Goal: Task Accomplishment & Management: Manage account settings

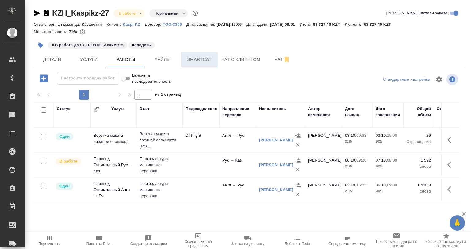
click at [199, 53] on button "Smartcat" at bounding box center [199, 59] width 37 height 15
click at [198, 52] on button "Smartcat" at bounding box center [199, 59] width 37 height 15
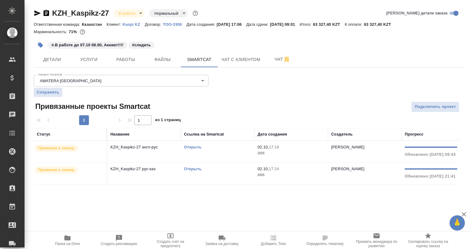
click at [240, 170] on div "Открыть" at bounding box center [218, 169] width 68 height 6
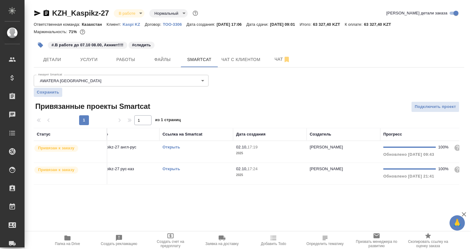
scroll to position [0, 102]
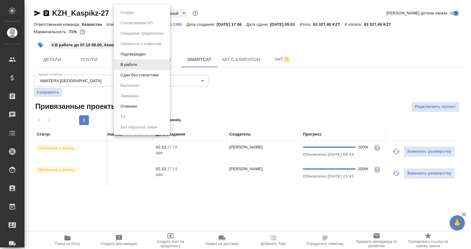
drag, startPoint x: 125, startPoint y: 15, endPoint x: 128, endPoint y: 22, distance: 7.7
click at [125, 16] on body "🙏 .cls-1 fill:#fff; AWATERA Babkina Anastasiya Клиенты Спецификации Заказы 0 Ча…" at bounding box center [235, 124] width 471 height 249
click at [138, 75] on button "Сдан без статистики" at bounding box center [140, 75] width 42 height 7
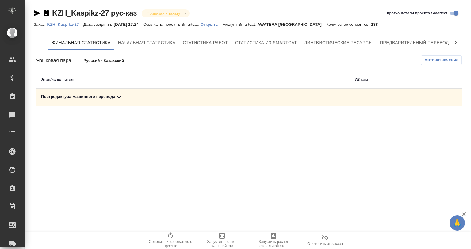
click at [131, 100] on div "Постредактура машинного перевода" at bounding box center [193, 97] width 304 height 7
click at [275, 234] on icon "button" at bounding box center [274, 236] width 6 height 6
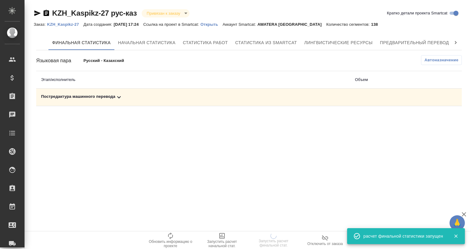
click at [214, 23] on p "Открыть" at bounding box center [212, 24] width 22 height 5
click at [98, 95] on div "Постредактура машинного перевода" at bounding box center [193, 97] width 304 height 7
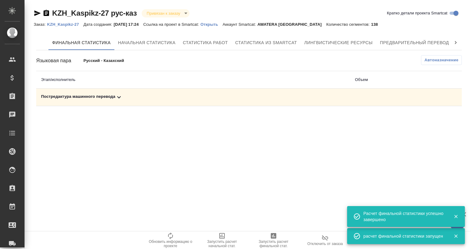
click at [141, 99] on div "Постредактура машинного перевода" at bounding box center [193, 97] width 304 height 7
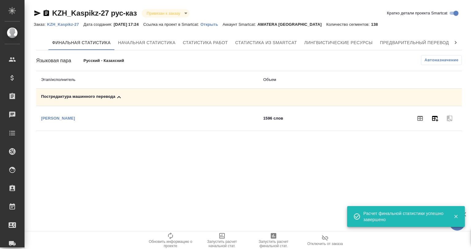
click at [433, 118] on icon "button" at bounding box center [435, 119] width 6 height 6
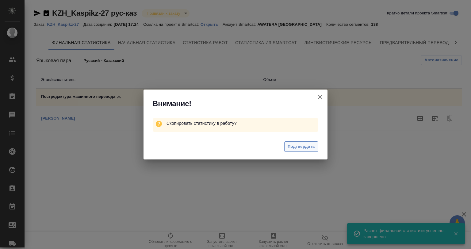
click at [316, 150] on button "Подтвердить" at bounding box center [301, 146] width 34 height 11
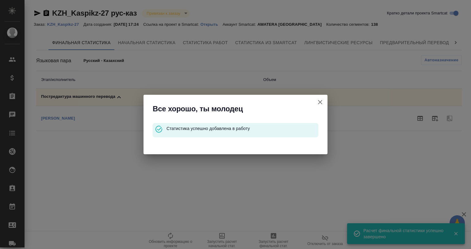
drag, startPoint x: 322, startPoint y: 102, endPoint x: 311, endPoint y: 101, distance: 11.1
click at [322, 101] on icon "button" at bounding box center [320, 101] width 7 height 7
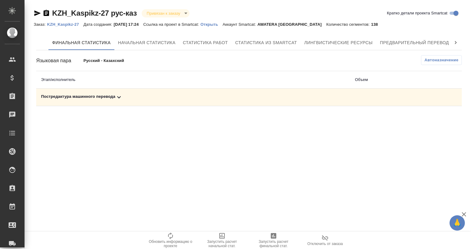
click at [125, 97] on div "Постредактура машинного перевода" at bounding box center [193, 97] width 304 height 7
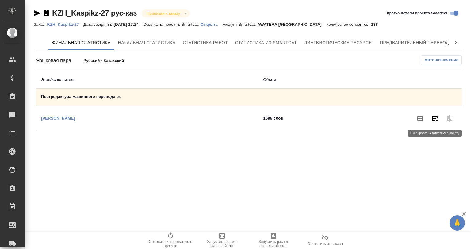
click at [432, 118] on icon "button" at bounding box center [434, 118] width 7 height 7
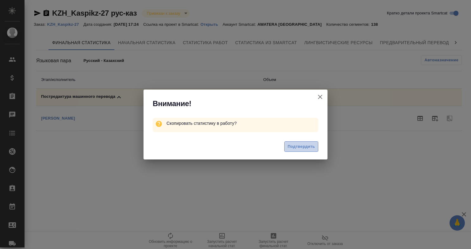
click at [301, 146] on span "Подтвердить" at bounding box center [301, 146] width 27 height 7
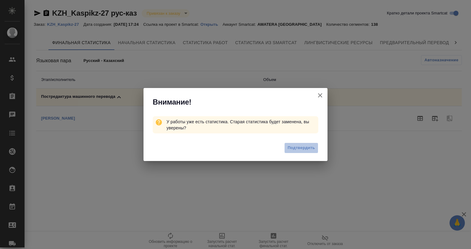
click at [294, 148] on span "Подтвердить" at bounding box center [301, 148] width 27 height 7
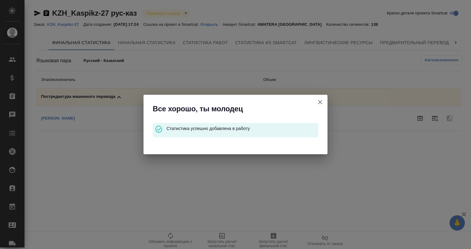
click at [321, 99] on icon "button" at bounding box center [320, 101] width 7 height 7
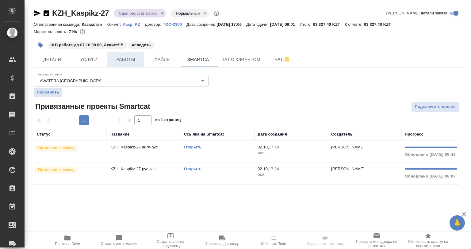
click at [125, 65] on button "Работы" at bounding box center [125, 59] width 37 height 15
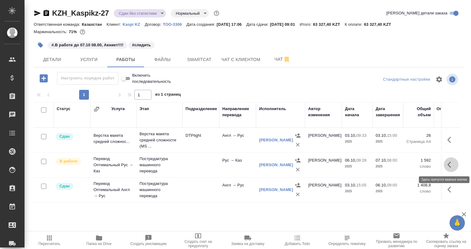
click at [455, 164] on button "button" at bounding box center [451, 164] width 15 height 15
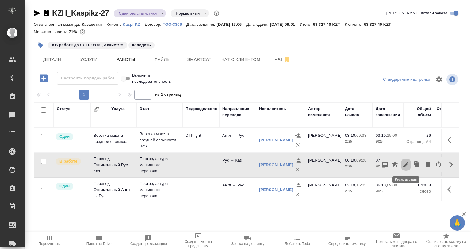
click at [406, 165] on icon "button" at bounding box center [407, 165] width 6 height 6
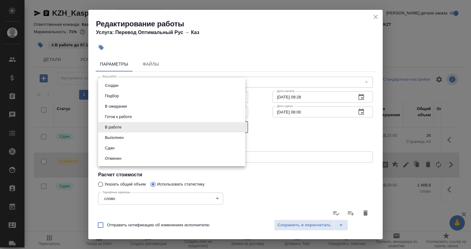
click at [118, 123] on body "🙏 .cls-1 fill:#fff; AWATERA Babkina Anastasiya Клиенты Спецификации Заказы 0 Ча…" at bounding box center [235, 124] width 471 height 249
click at [117, 146] on li "Сдан" at bounding box center [171, 148] width 147 height 10
type input "closed"
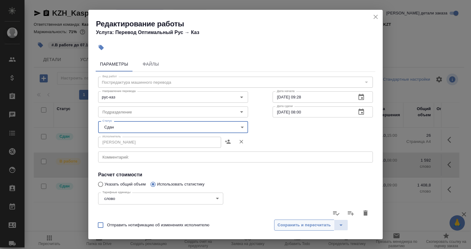
click at [292, 226] on span "Сохранить и пересчитать" at bounding box center [304, 225] width 53 height 7
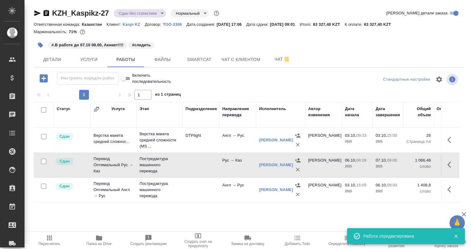
click at [139, 163] on td "Постредактура машинного перевода" at bounding box center [160, 165] width 46 height 25
click at [140, 163] on p "Постредактура машинного перевода" at bounding box center [160, 165] width 40 height 18
click at [37, 42] on button "button" at bounding box center [41, 45] width 14 height 14
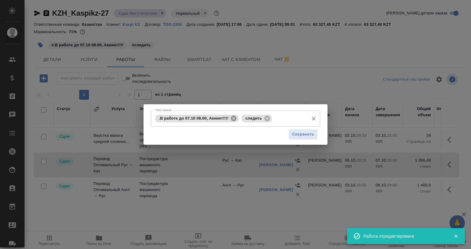
click at [233, 119] on icon at bounding box center [233, 118] width 7 height 7
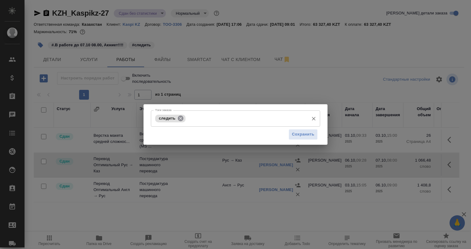
click at [178, 119] on icon at bounding box center [181, 118] width 6 height 6
click at [304, 137] on span "Сохранить" at bounding box center [303, 134] width 22 height 7
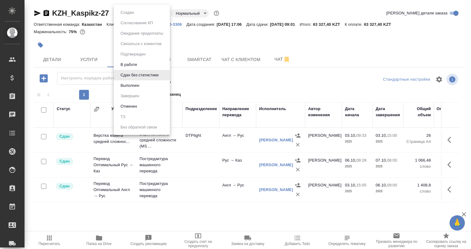
click at [131, 11] on body "🙏 .cls-1 fill:#fff; AWATERA Babkina Anastasiya Клиенты Спецификации Заказы 0 Ча…" at bounding box center [235, 124] width 471 height 249
click at [130, 87] on button "Выполнен" at bounding box center [130, 85] width 22 height 7
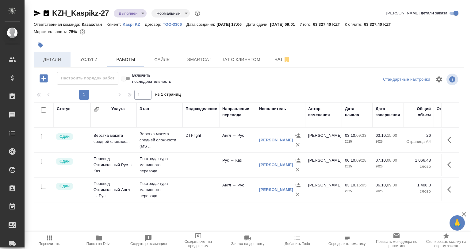
click at [65, 58] on span "Детали" at bounding box center [51, 60] width 29 height 8
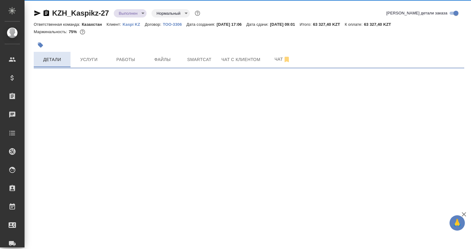
select select "RU"
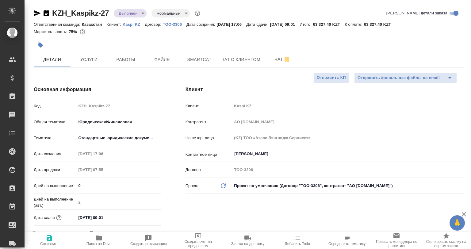
type textarea "x"
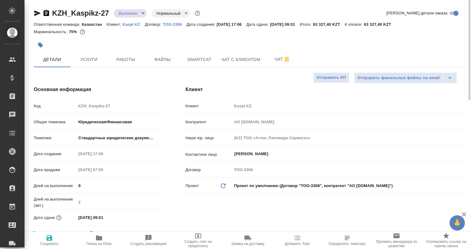
type textarea "x"
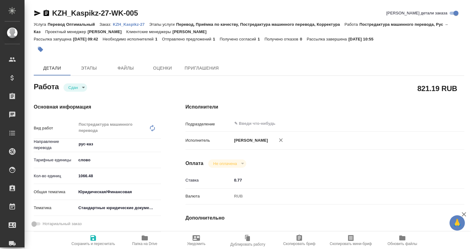
type textarea "x"
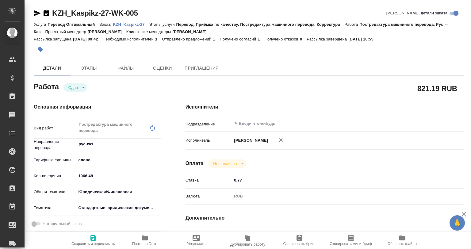
click at [135, 243] on span "Папка на Drive" at bounding box center [144, 244] width 25 height 4
type textarea "x"
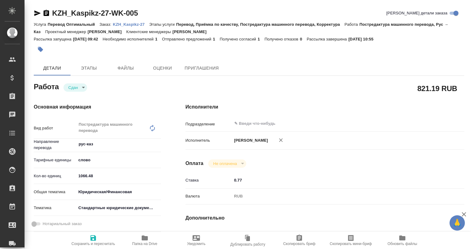
type textarea "x"
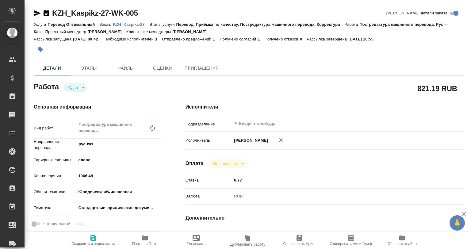
type textarea "x"
